Goal: Task Accomplishment & Management: Use online tool/utility

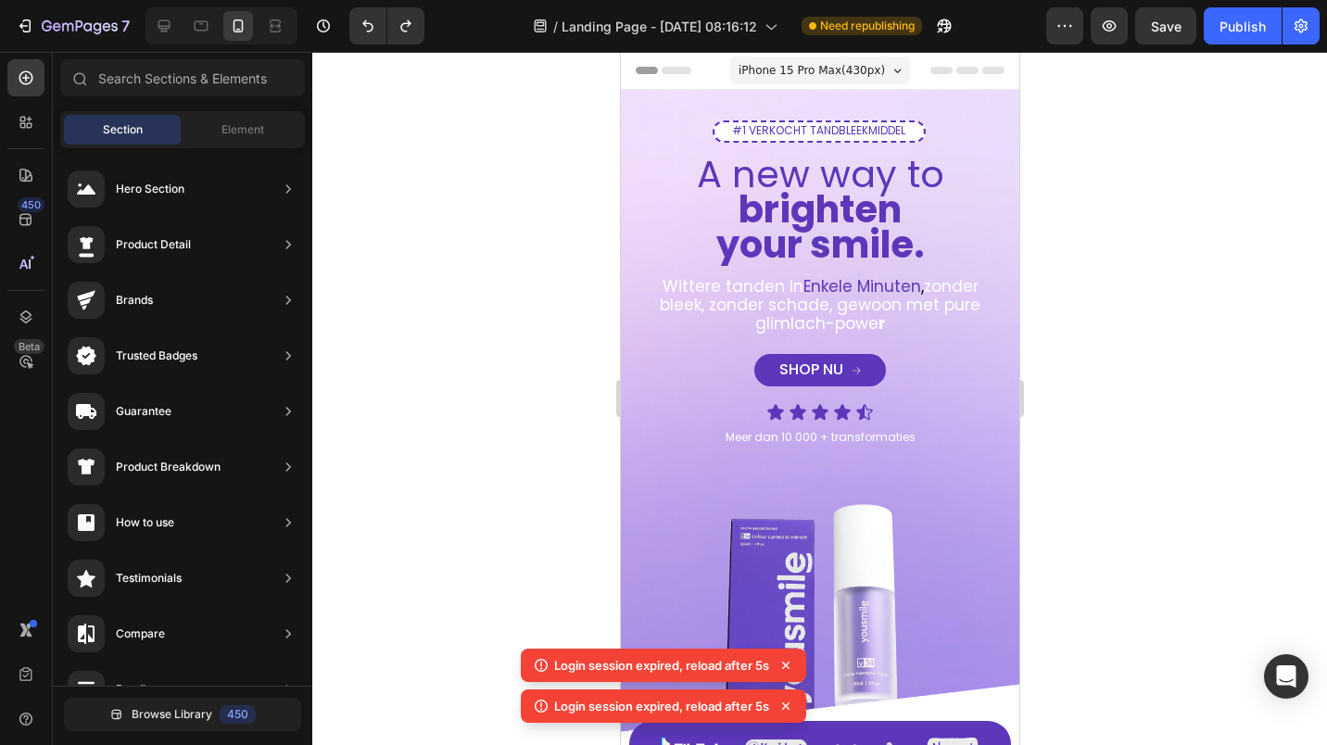
scroll to position [333, 0]
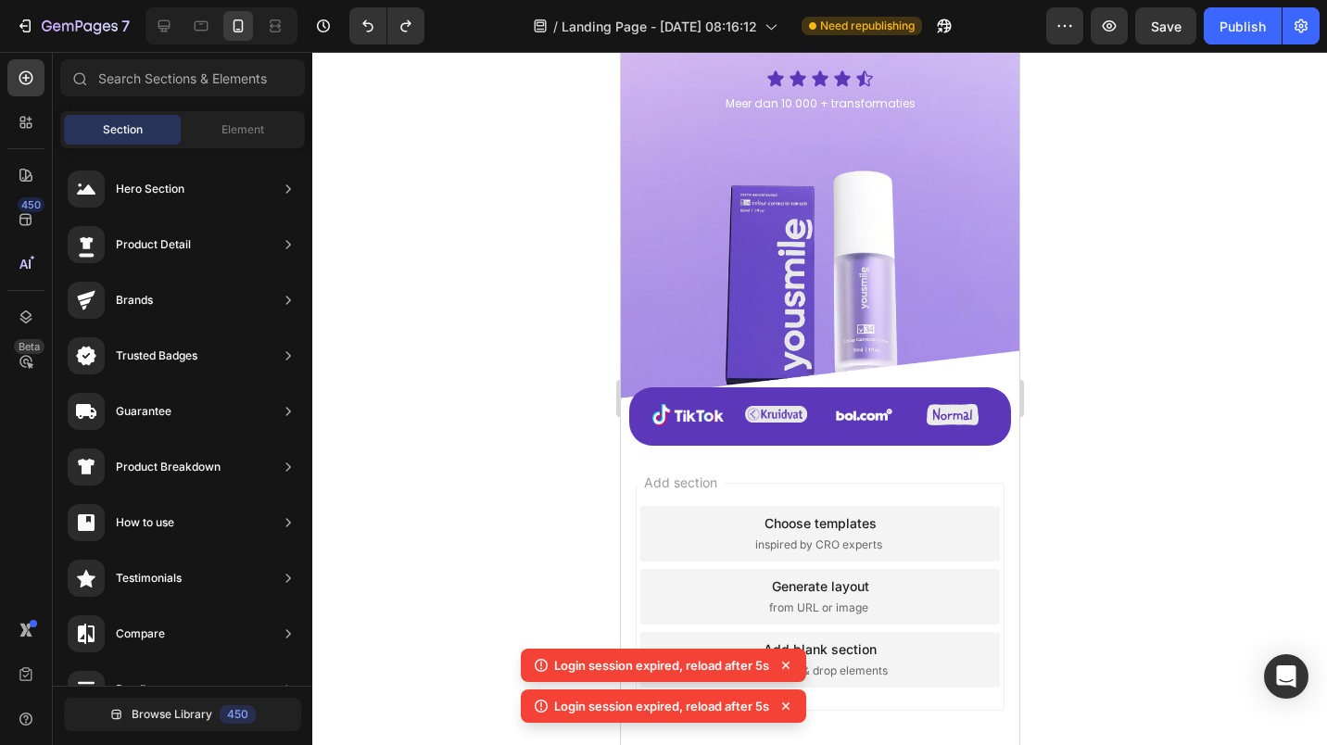
click at [1121, 191] on div at bounding box center [819, 398] width 1014 height 693
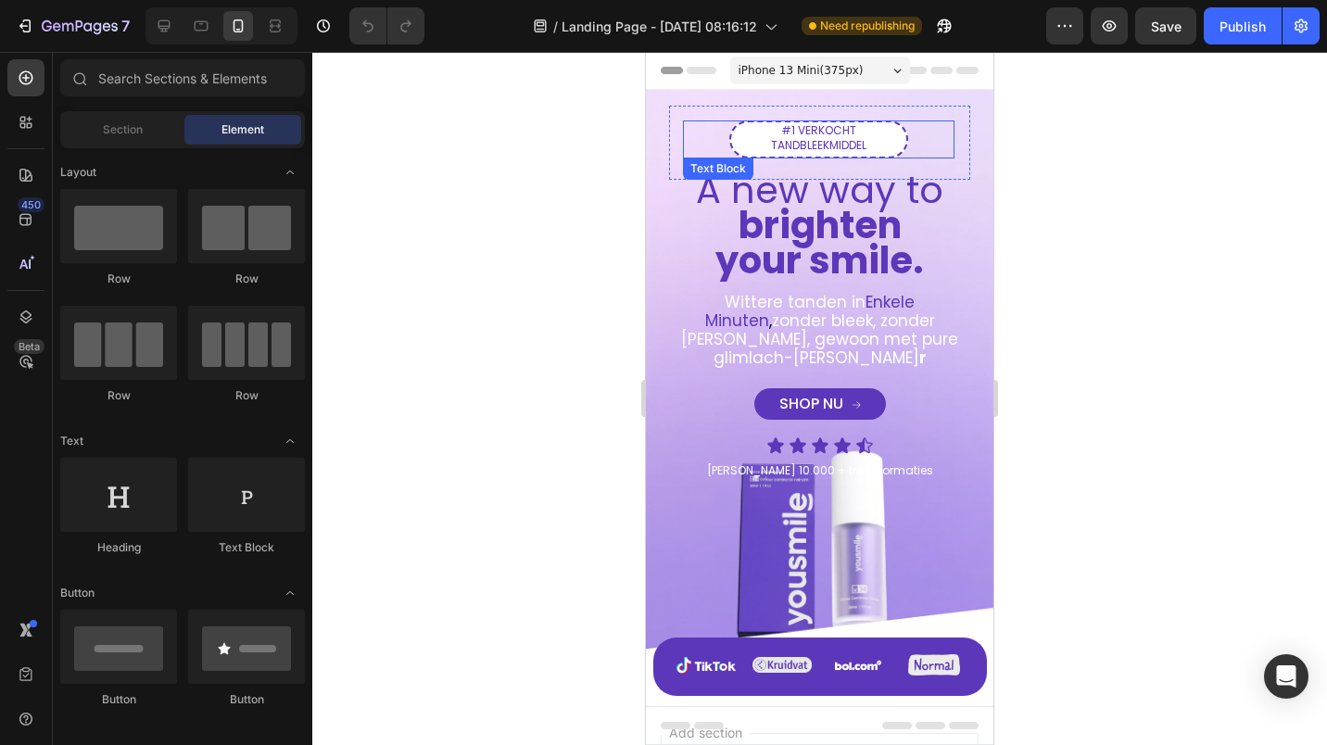
click at [833, 144] on span "#1 VERKOCHT TANDBLEEKMIDDEL" at bounding box center [818, 137] width 95 height 31
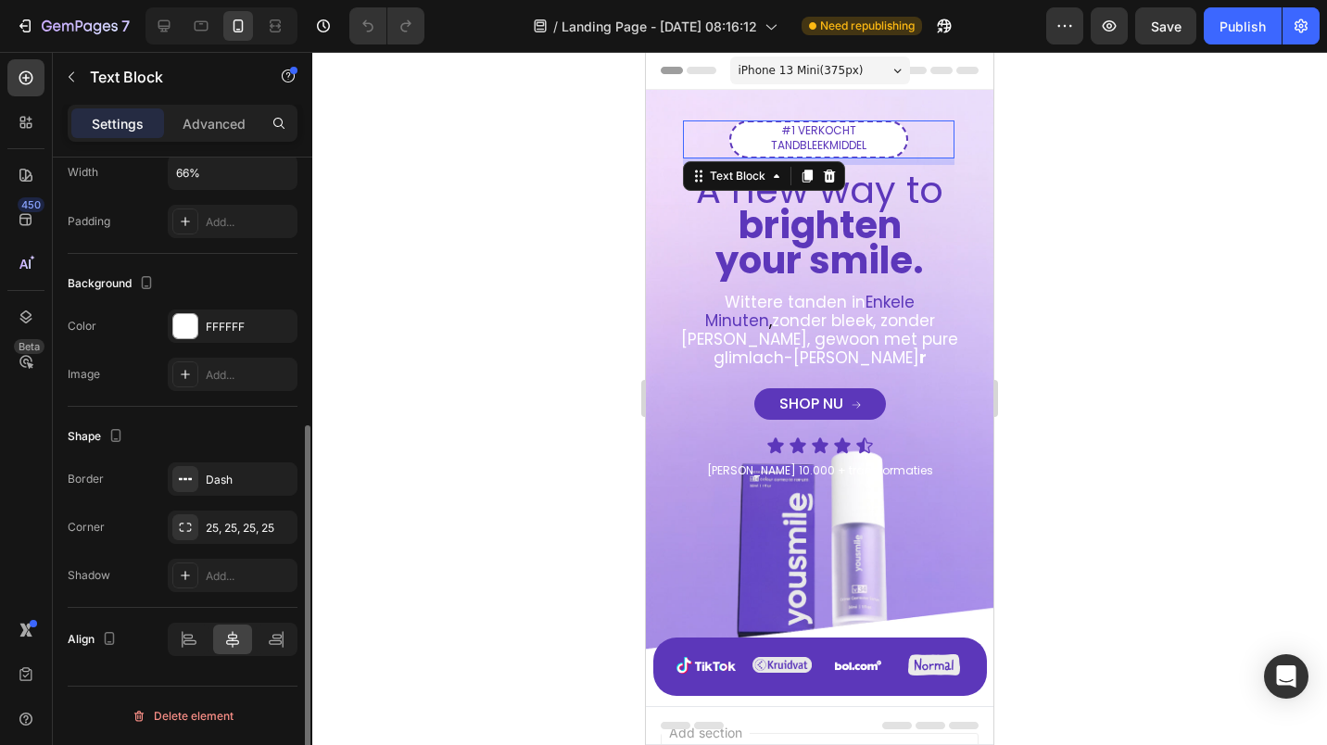
scroll to position [272, 0]
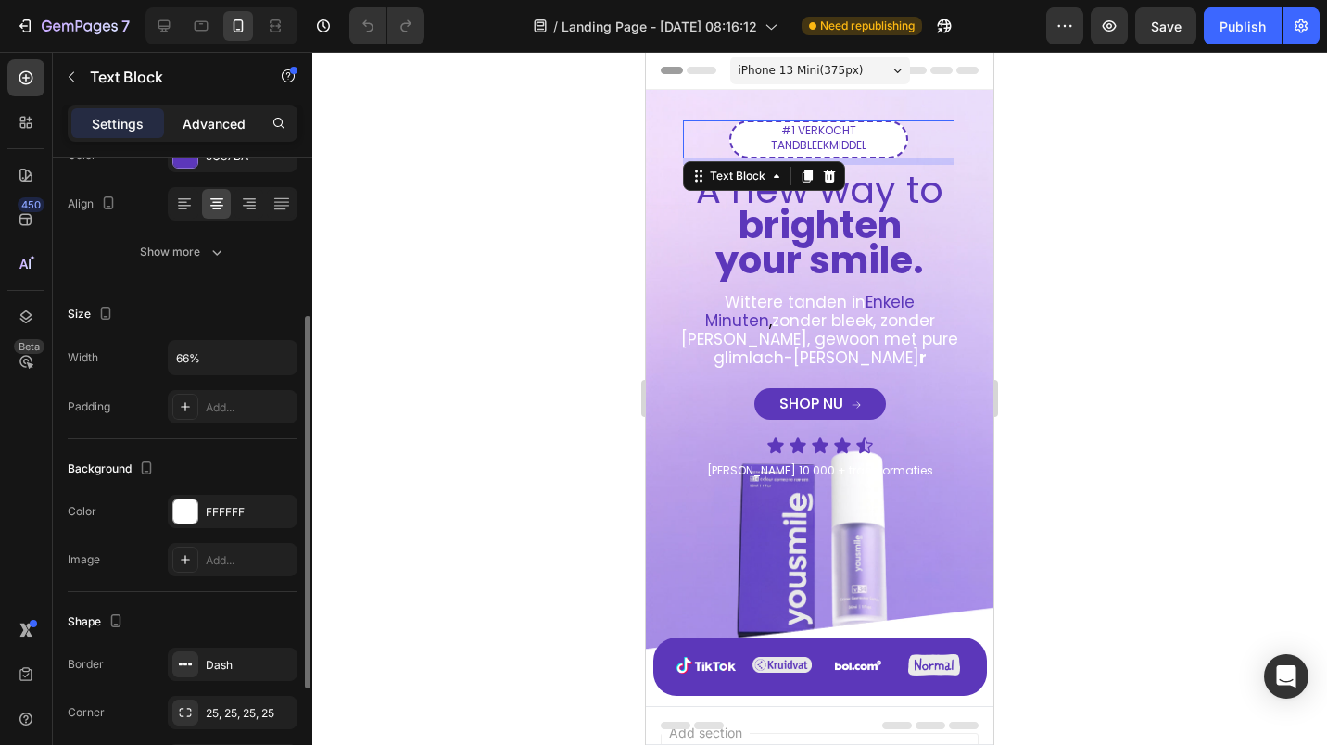
click at [219, 134] on div "Advanced" at bounding box center [214, 123] width 93 height 30
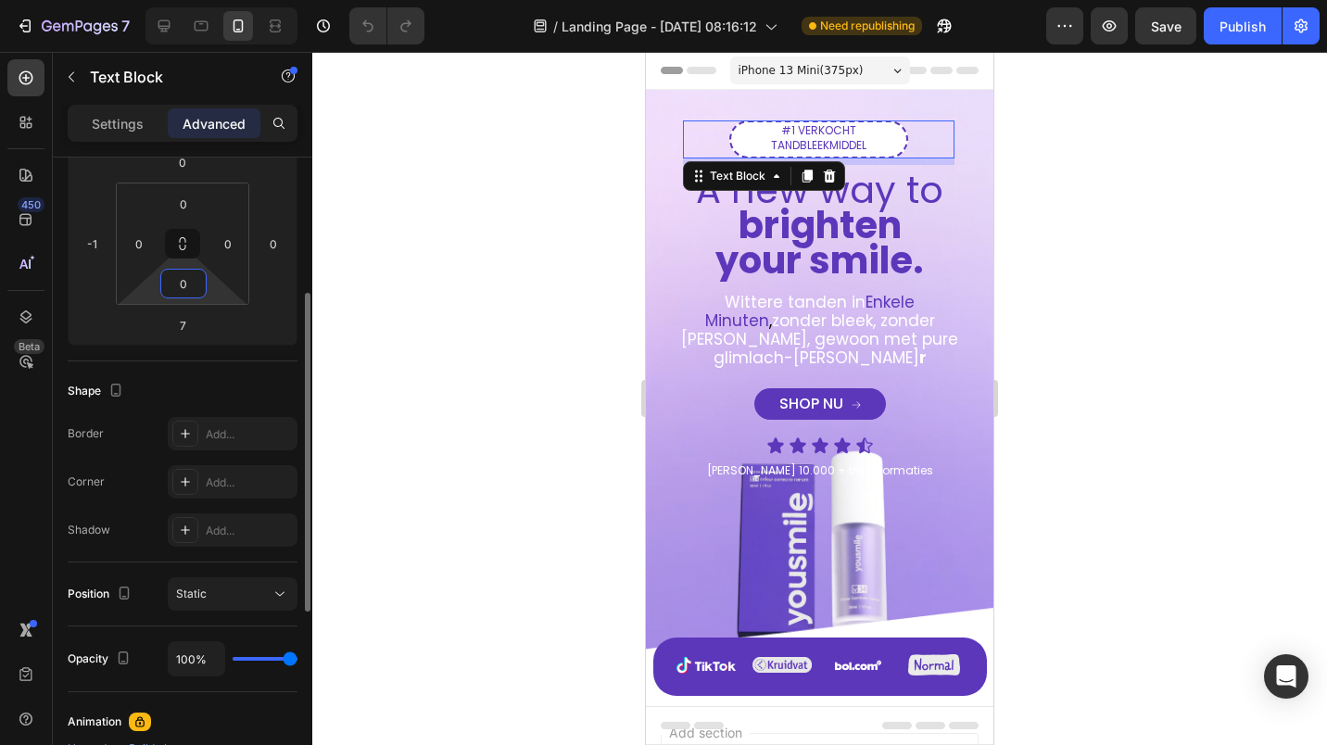
click at [181, 290] on input "0" at bounding box center [183, 284] width 37 height 28
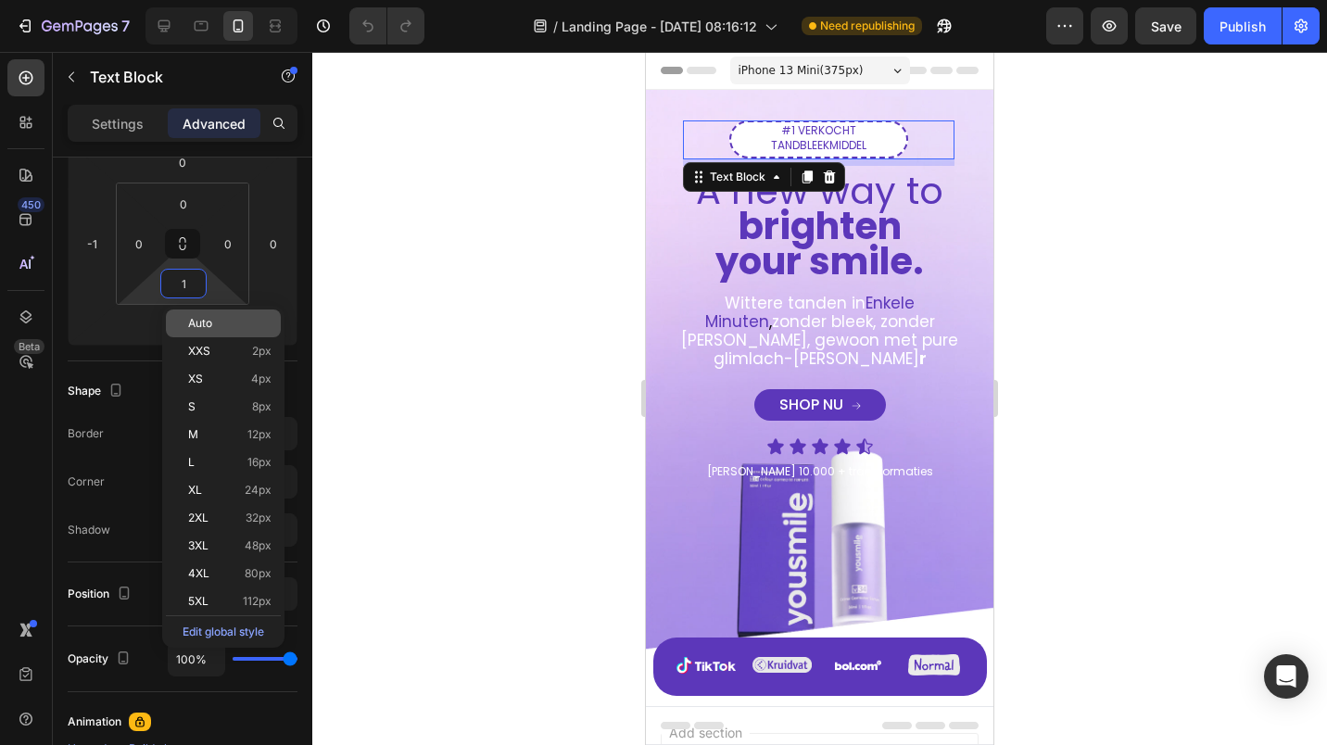
type input "0"
click at [118, 0] on html "7 / Landing Page - Aug 24, 08:16:12 Need republishing Preview Save Publish 450 …" at bounding box center [663, 0] width 1327 height 0
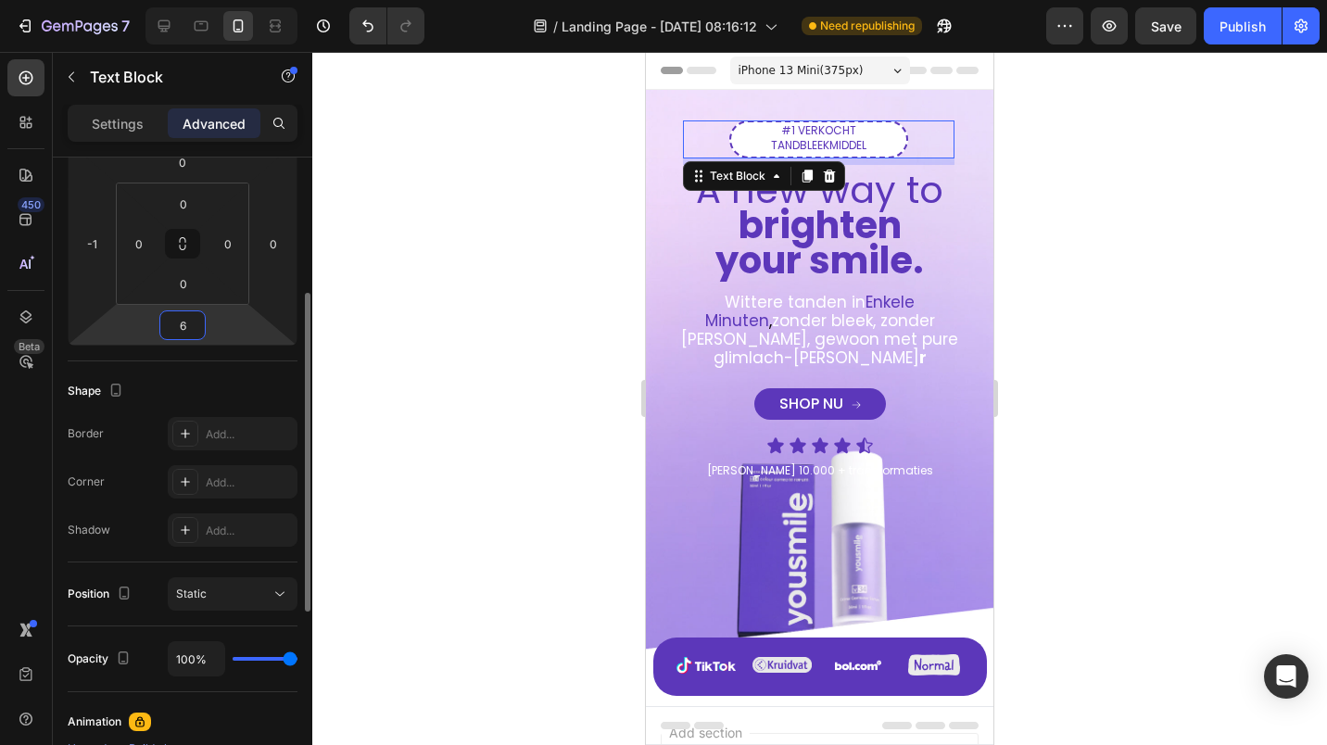
type input "5"
click at [371, 276] on div at bounding box center [819, 398] width 1014 height 693
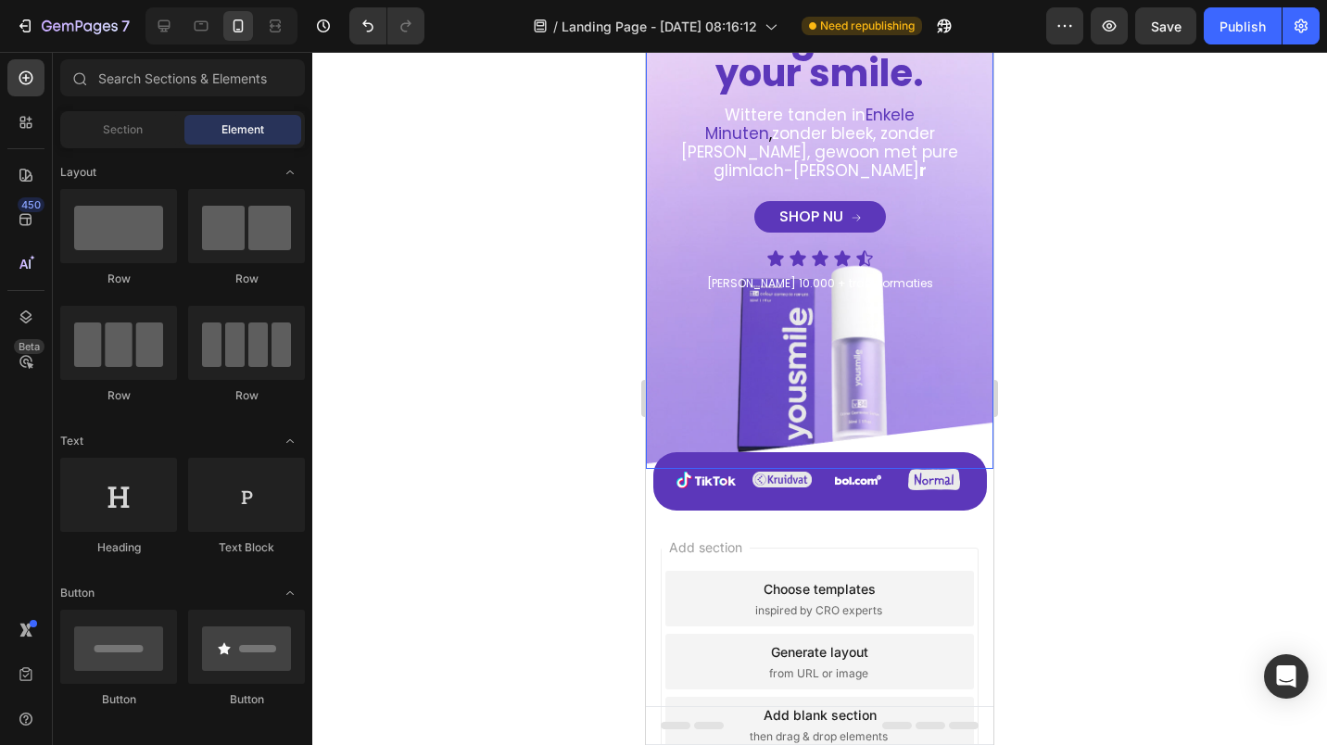
scroll to position [0, 0]
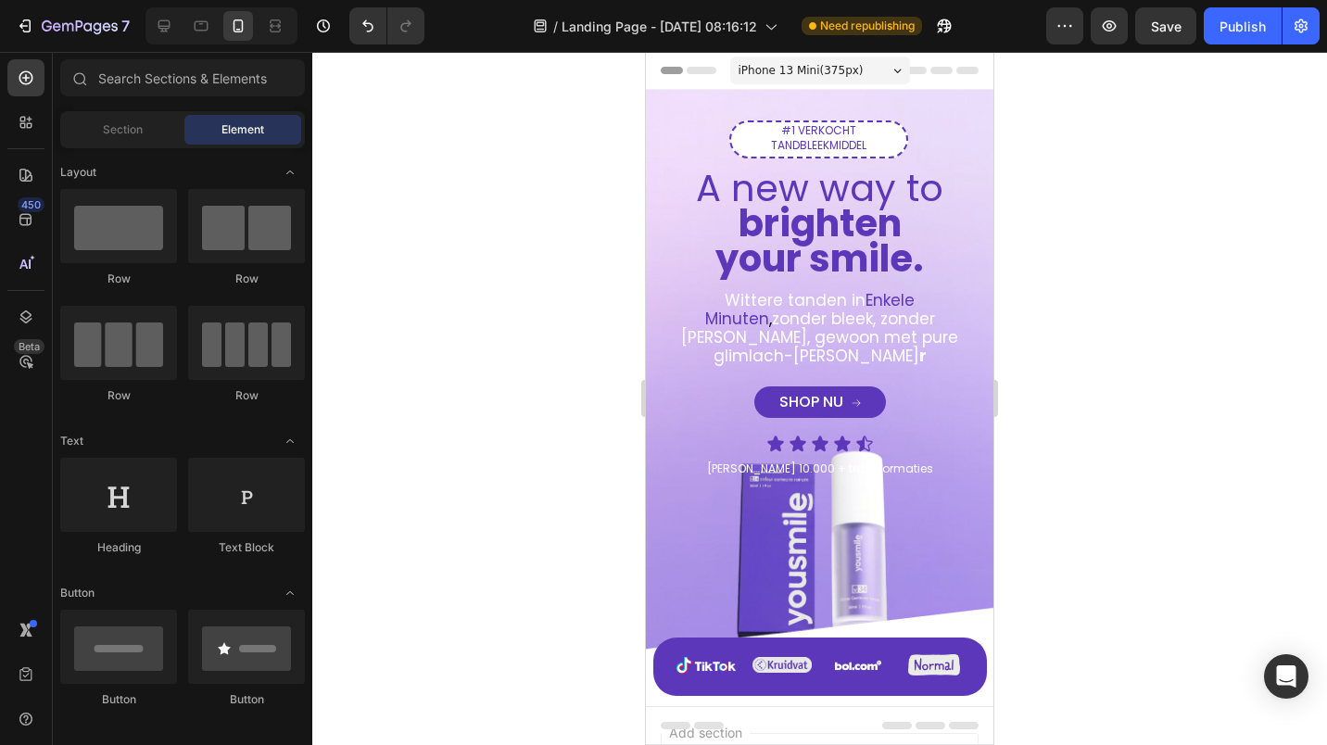
click at [788, 61] on span "iPhone 13 Mini ( 375 px)" at bounding box center [800, 70] width 125 height 19
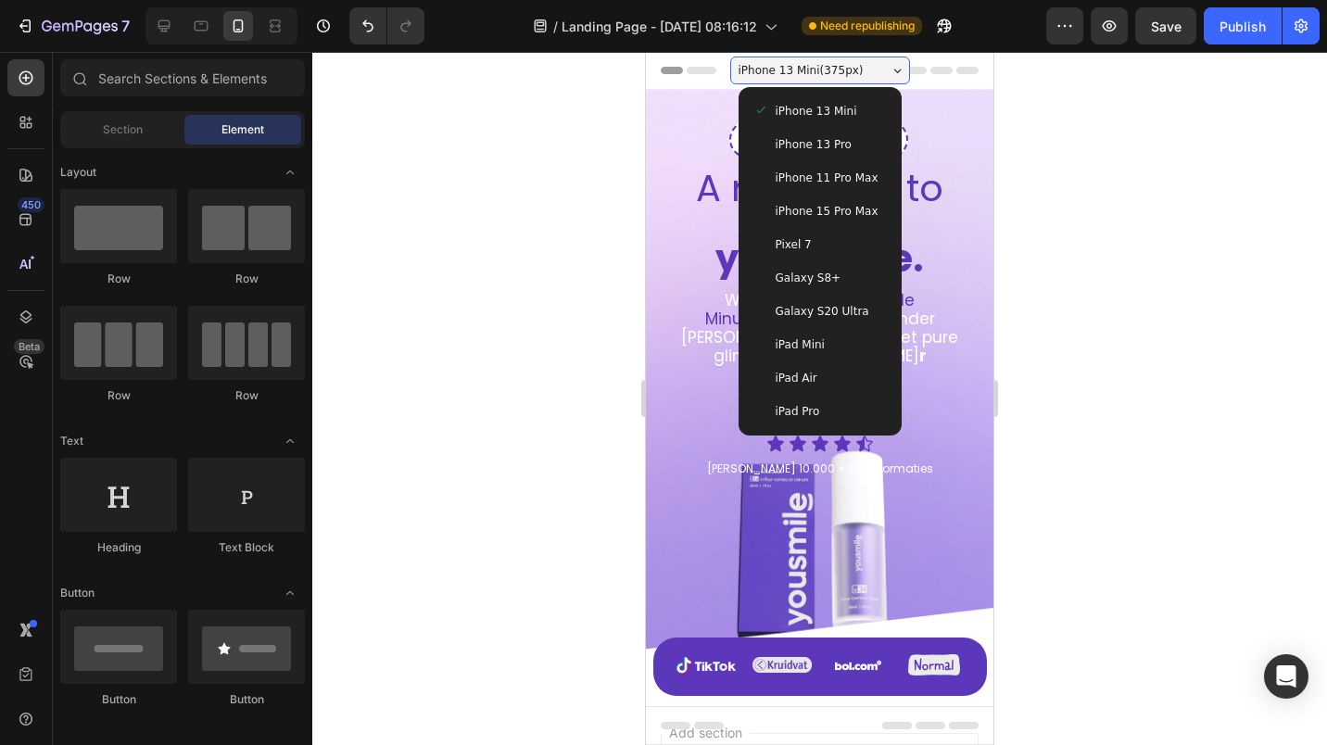
click at [816, 220] on div "iPhone 15 Pro Max" at bounding box center [820, 211] width 148 height 33
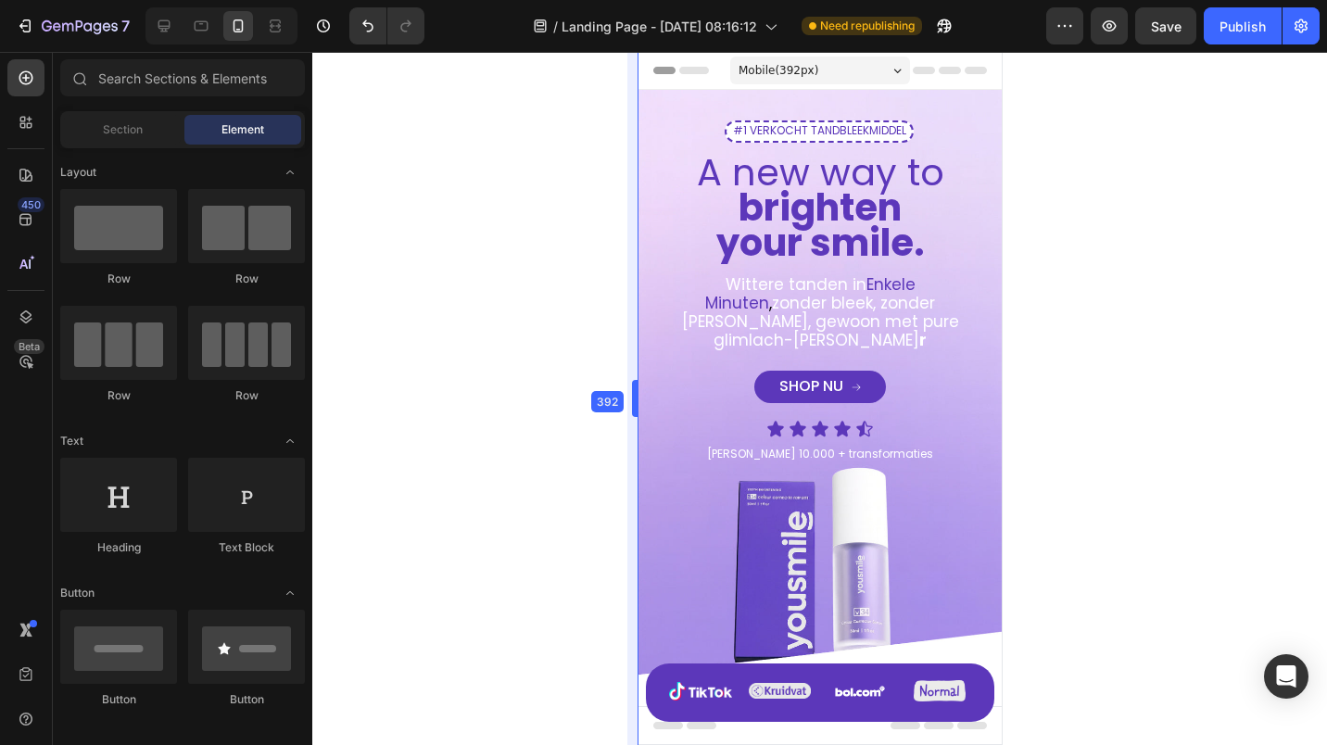
drag, startPoint x: 617, startPoint y: 405, endPoint x: 652, endPoint y: 456, distance: 61.9
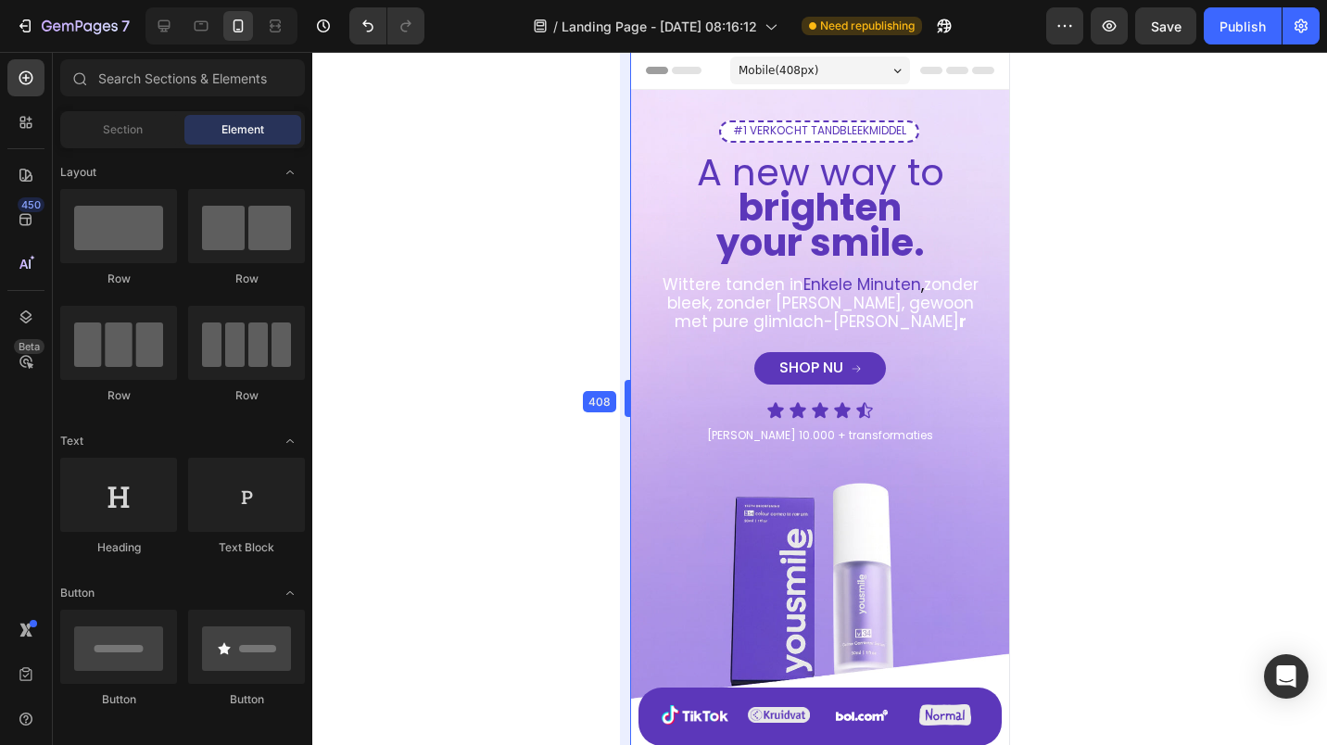
drag, startPoint x: 630, startPoint y: 398, endPoint x: 612, endPoint y: 406, distance: 19.1
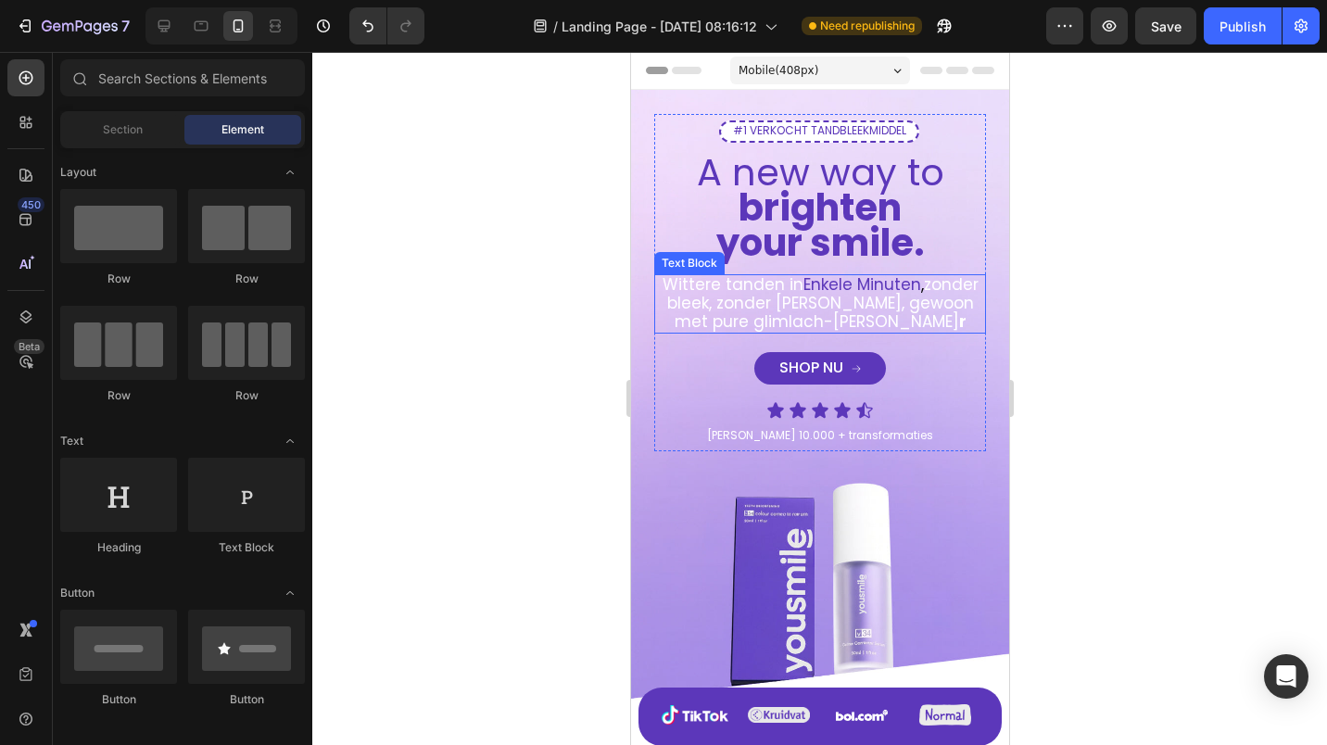
click at [881, 283] on span "Enkele Minuten" at bounding box center [861, 284] width 118 height 22
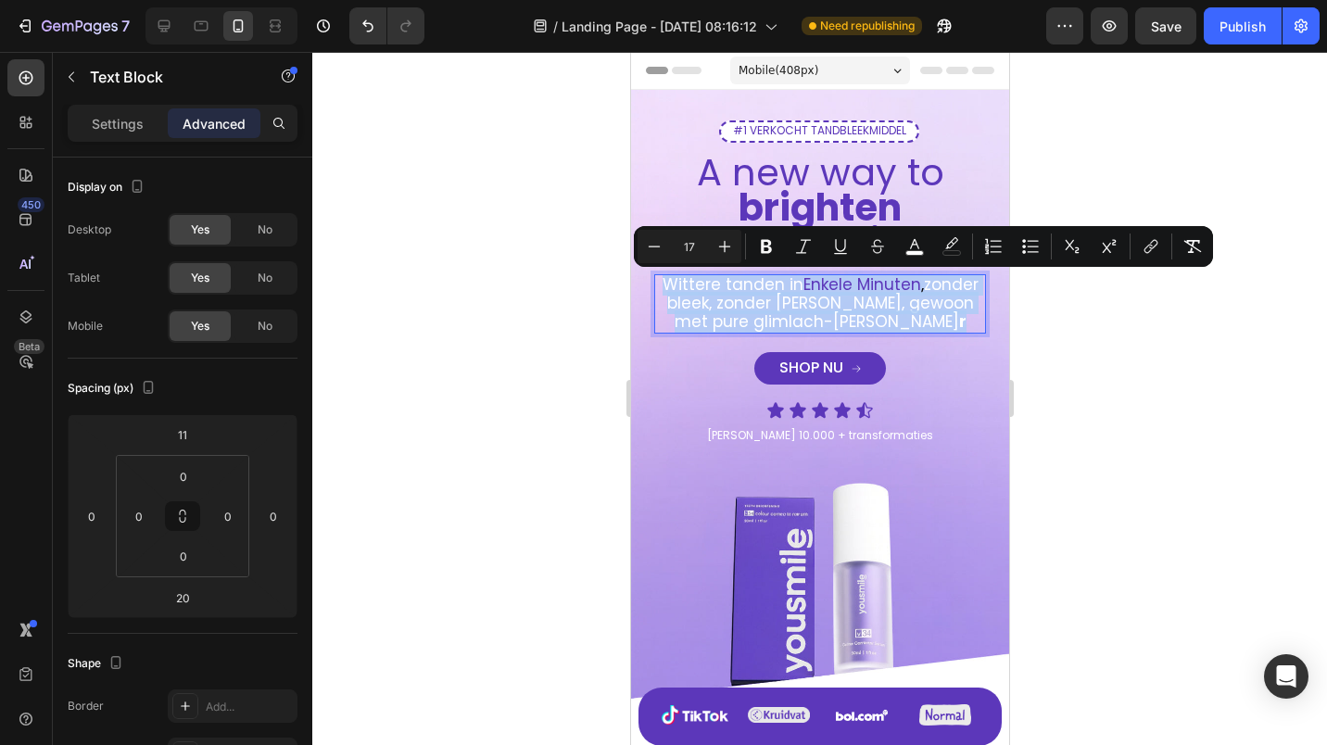
click at [845, 286] on span "Enkele Minuten" at bounding box center [861, 284] width 118 height 22
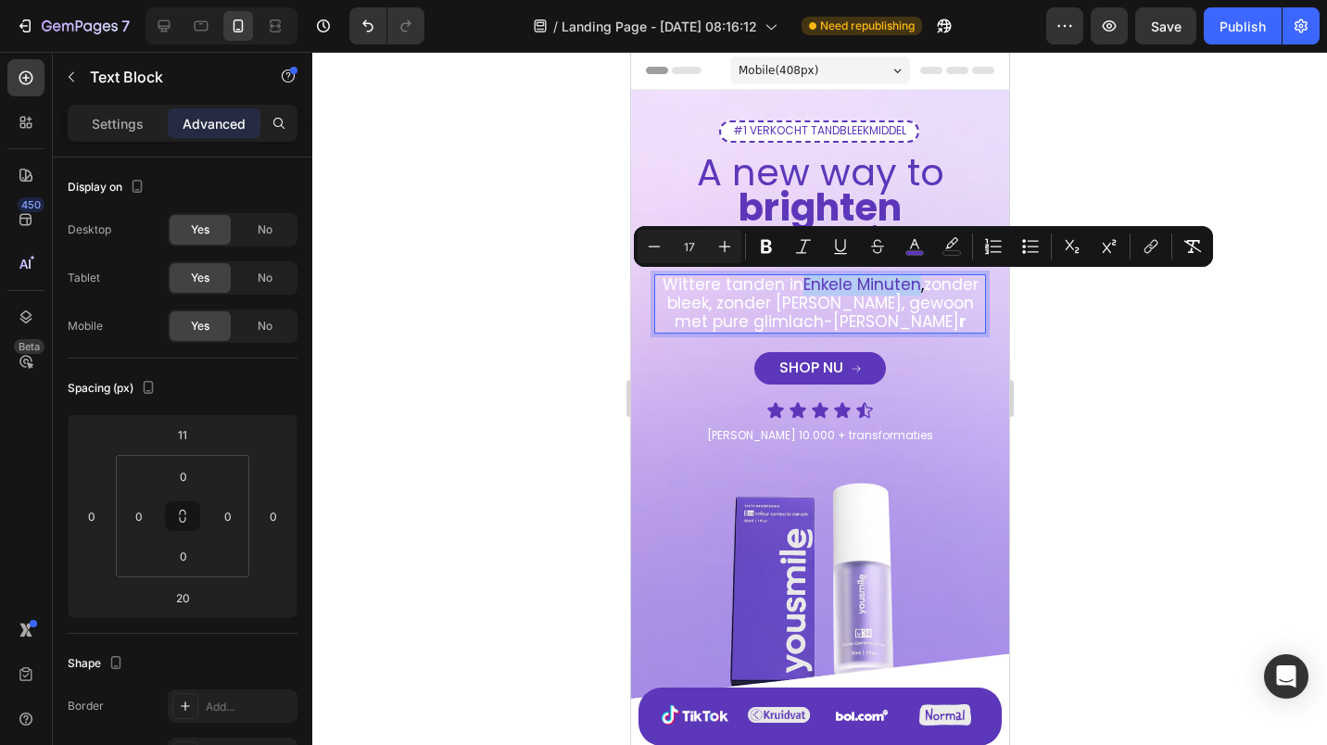
drag, startPoint x: 823, startPoint y: 284, endPoint x: 939, endPoint y: 288, distance: 116.8
click at [939, 288] on p "Wittere tanden in Enkele Minuten , zonder bleek, zonder schade, gewoon met pure…" at bounding box center [819, 304] width 328 height 56
click at [762, 250] on icon "Editor contextual toolbar" at bounding box center [766, 247] width 11 height 14
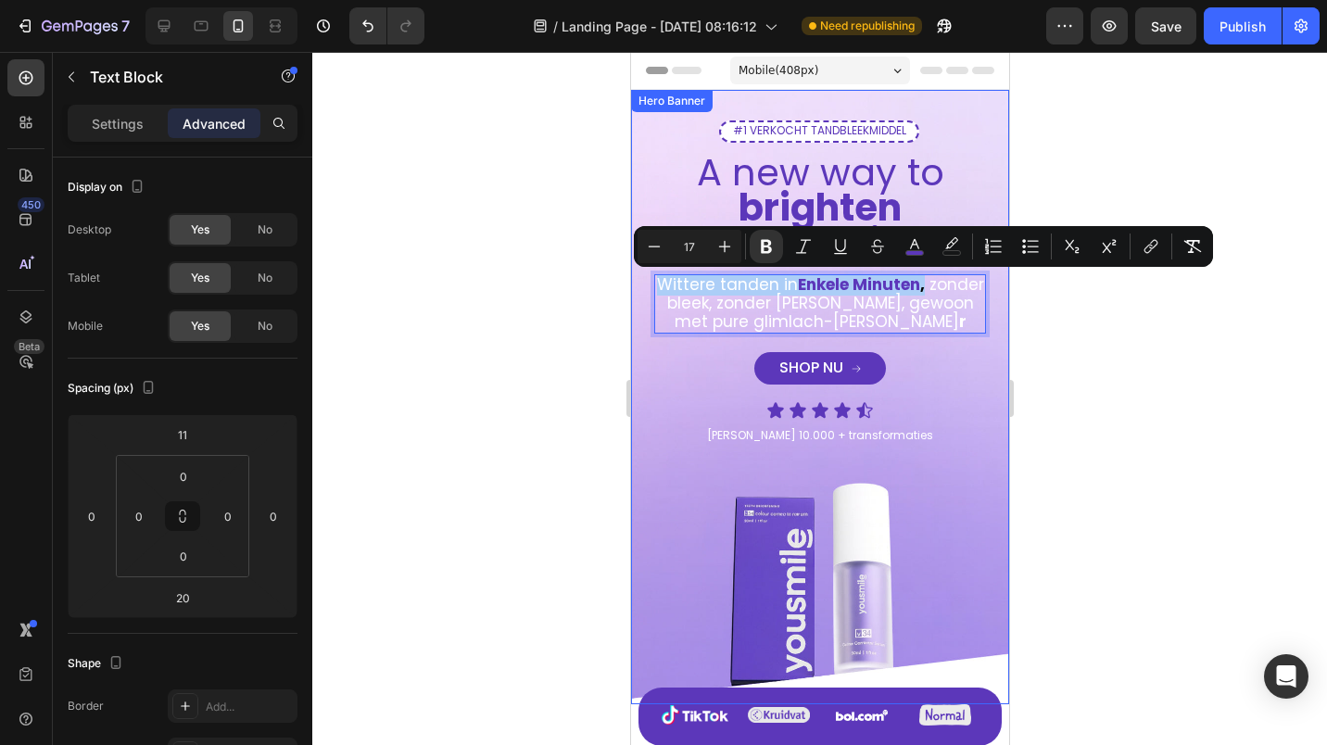
click at [606, 321] on div at bounding box center [819, 398] width 1014 height 693
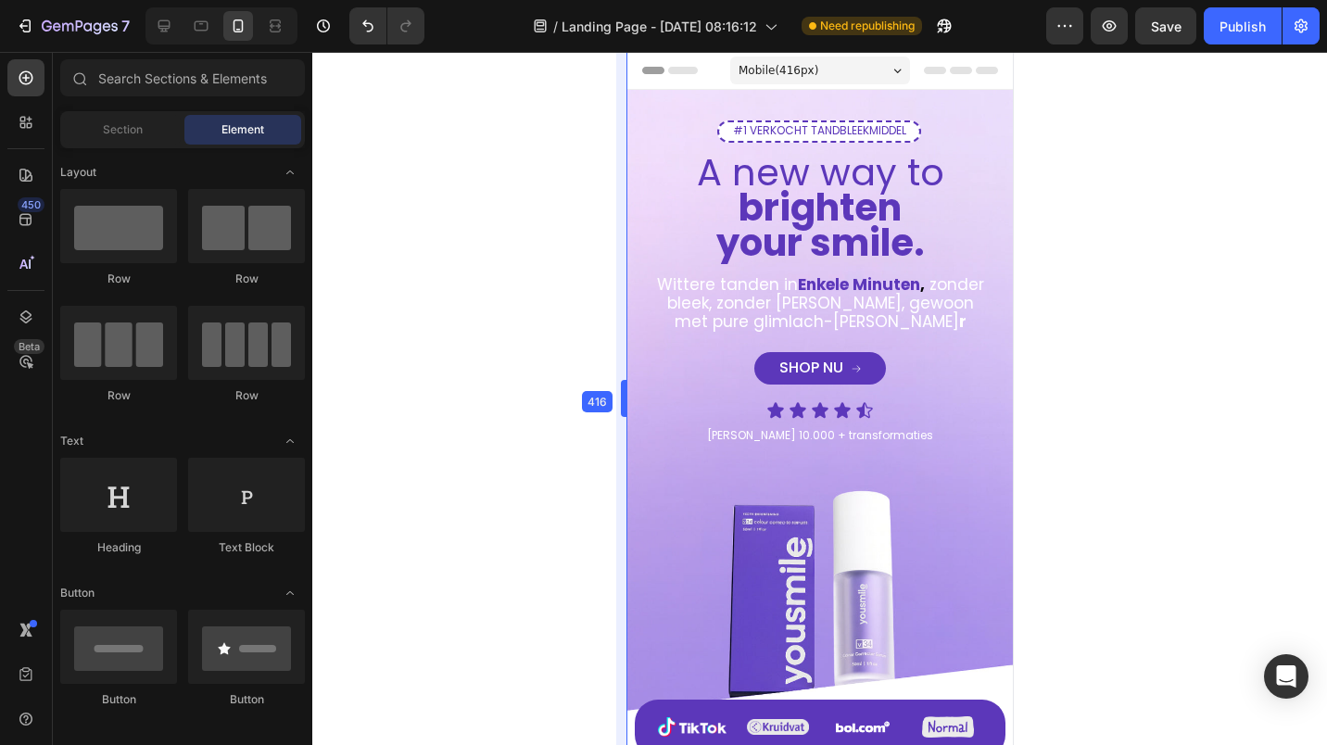
drag, startPoint x: 1, startPoint y: 351, endPoint x: 607, endPoint y: 492, distance: 622.0
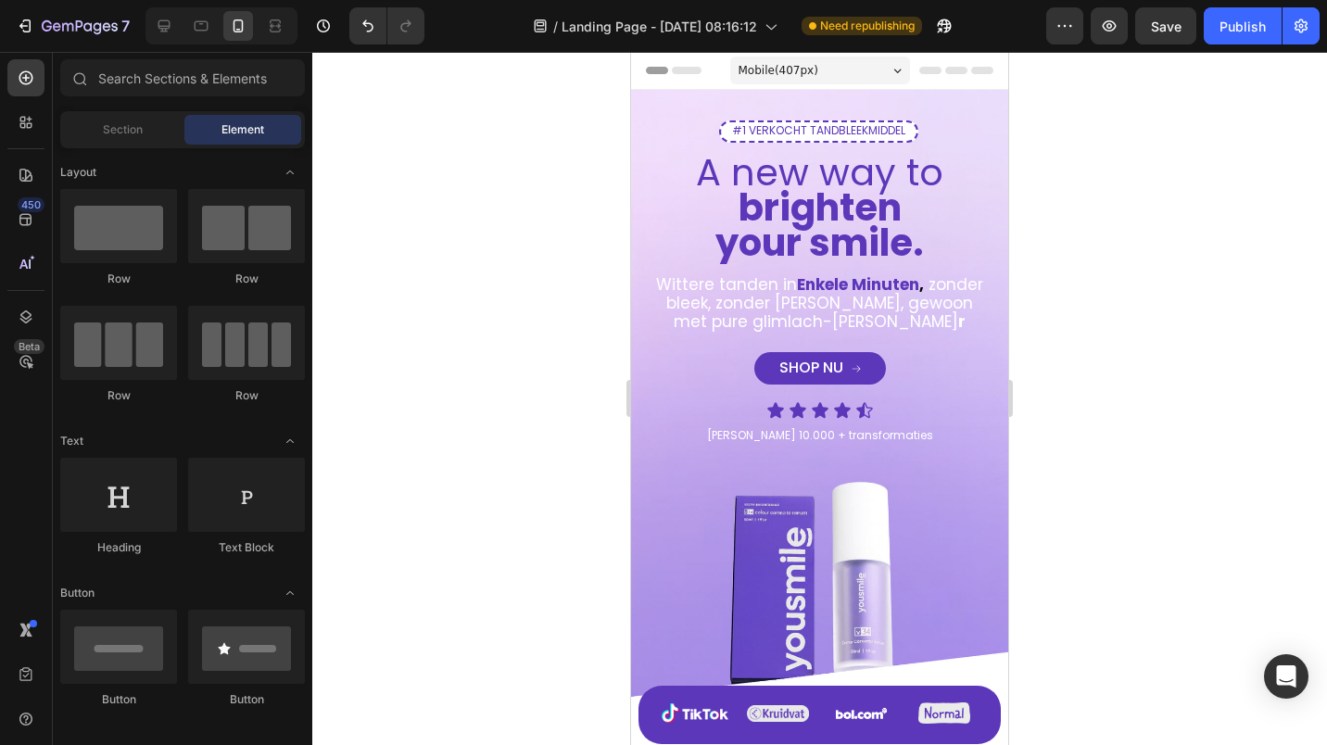
click at [496, 270] on div at bounding box center [819, 398] width 1014 height 693
